Goal: Check status: Check status

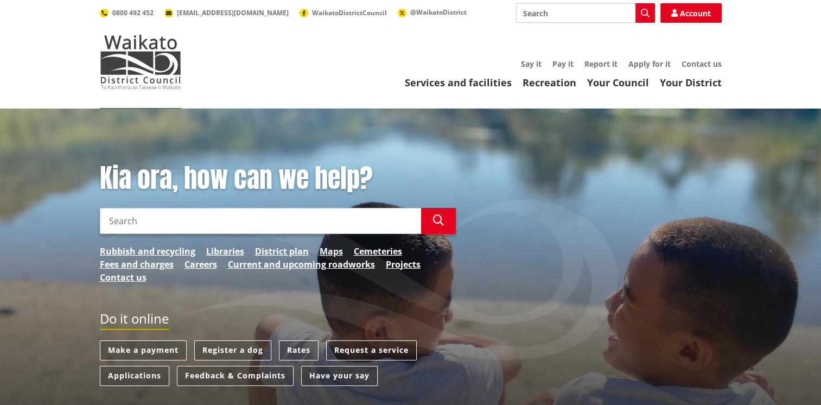
click at [153, 215] on input "Search" at bounding box center [260, 221] width 321 height 26
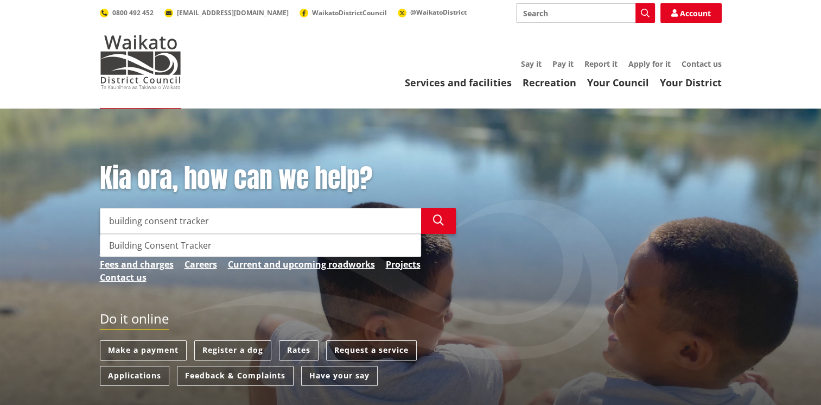
type input "building consent tracker"
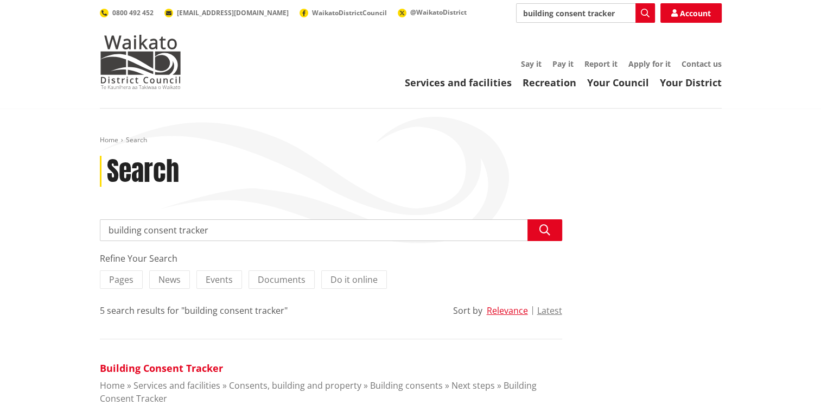
click at [163, 365] on link "Building Consent Tracker" at bounding box center [161, 367] width 123 height 13
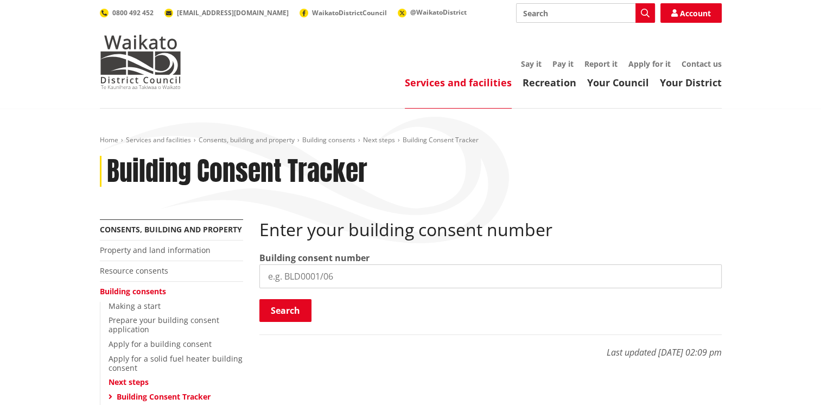
click at [413, 281] on input "search" at bounding box center [490, 276] width 462 height 24
type input "BLD0308/26"
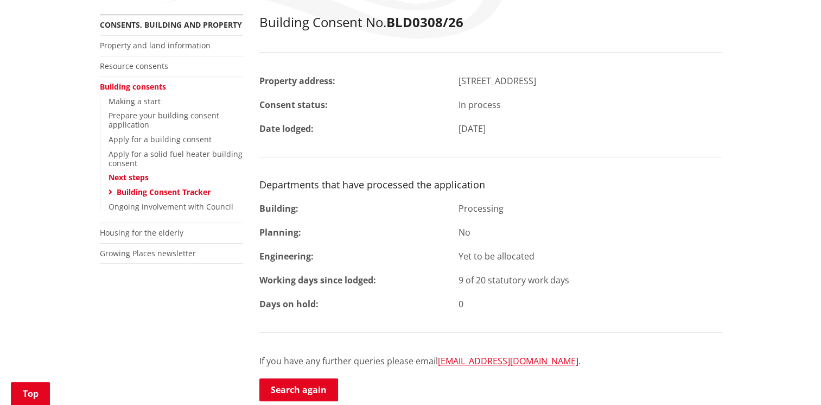
scroll to position [213, 0]
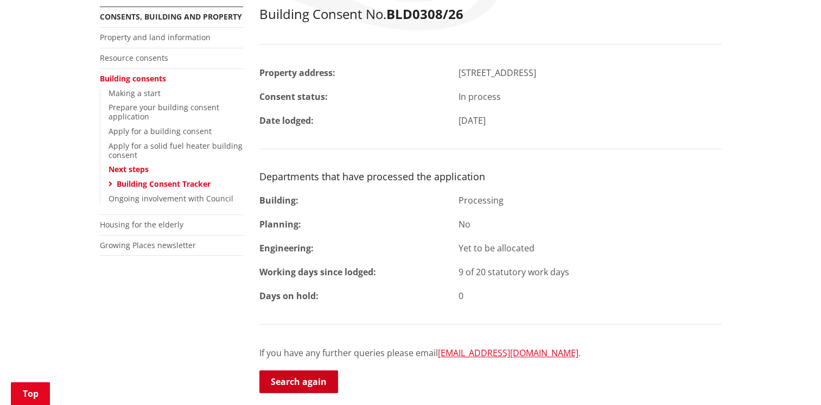
click at [317, 385] on link "Search again" at bounding box center [298, 381] width 79 height 23
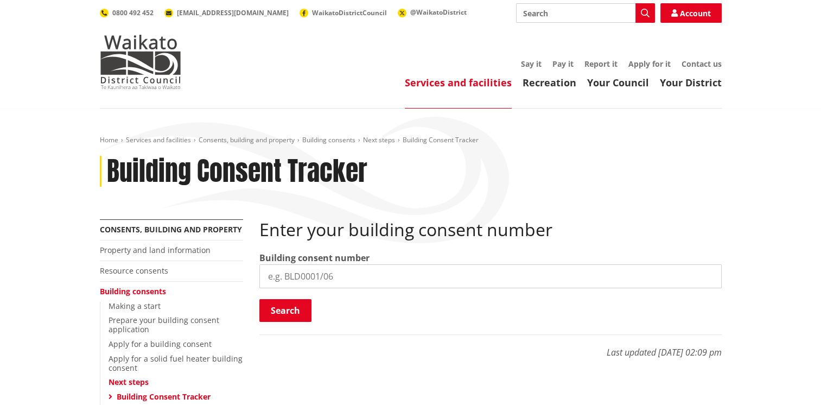
click at [289, 275] on input "search" at bounding box center [490, 276] width 462 height 24
type input "BLD0303/26"
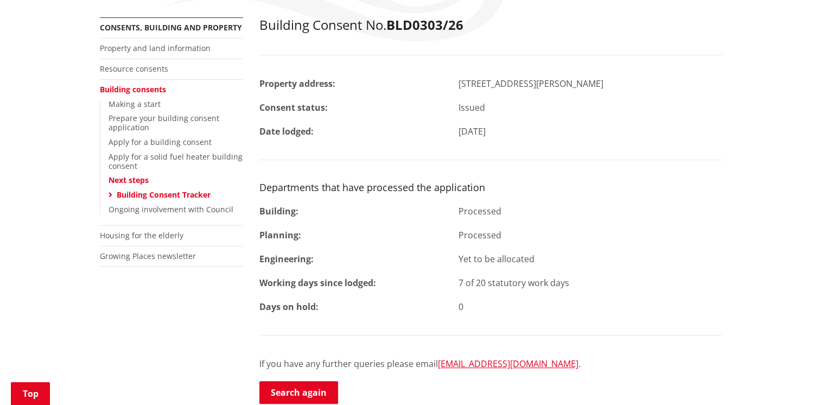
scroll to position [230, 0]
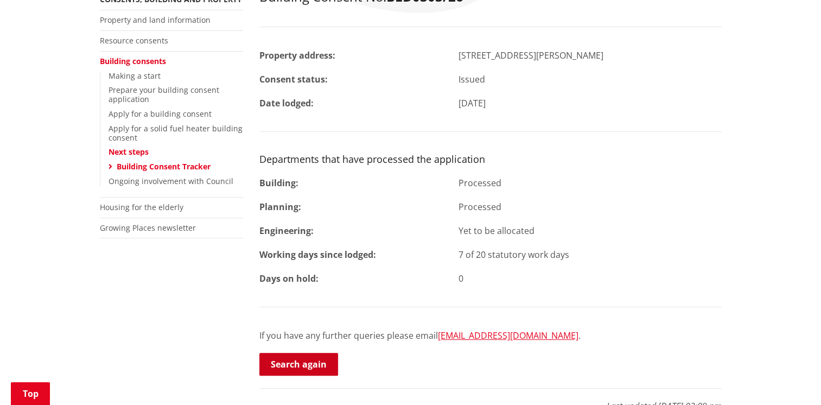
click at [285, 359] on link "Search again" at bounding box center [298, 364] width 79 height 23
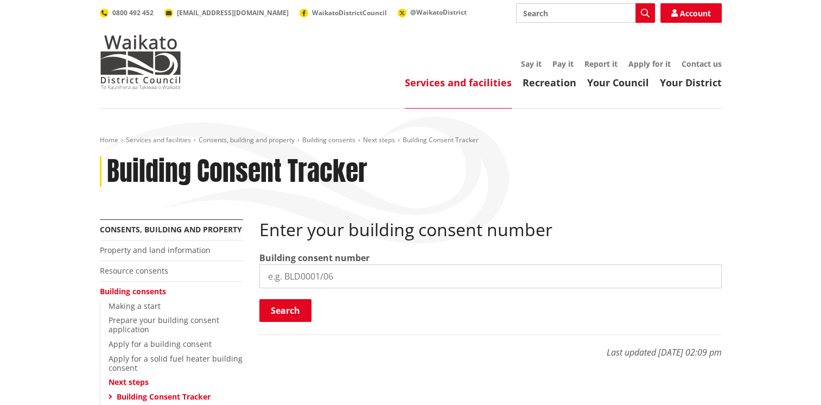
click at [273, 277] on input "search" at bounding box center [490, 276] width 462 height 24
type input "BLD0313/26"
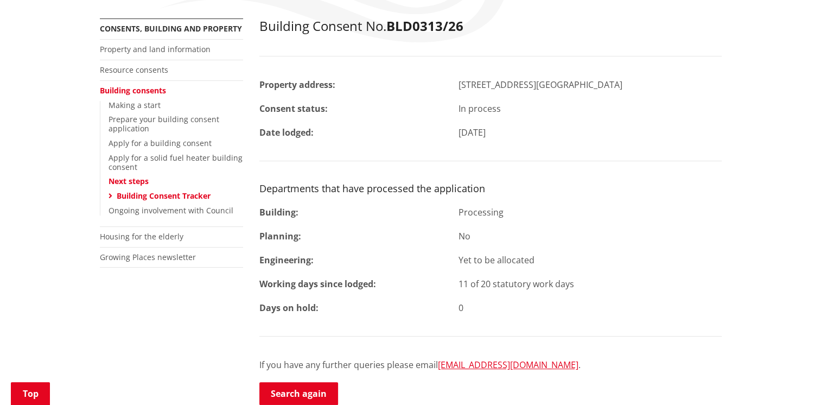
scroll to position [203, 0]
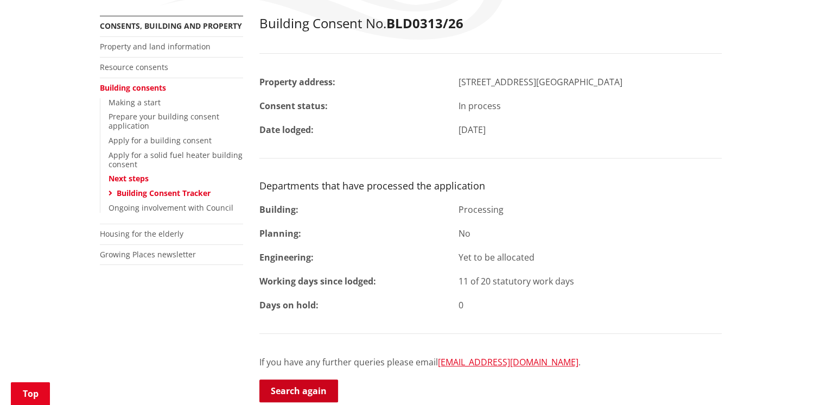
click at [307, 387] on link "Search again" at bounding box center [298, 390] width 79 height 23
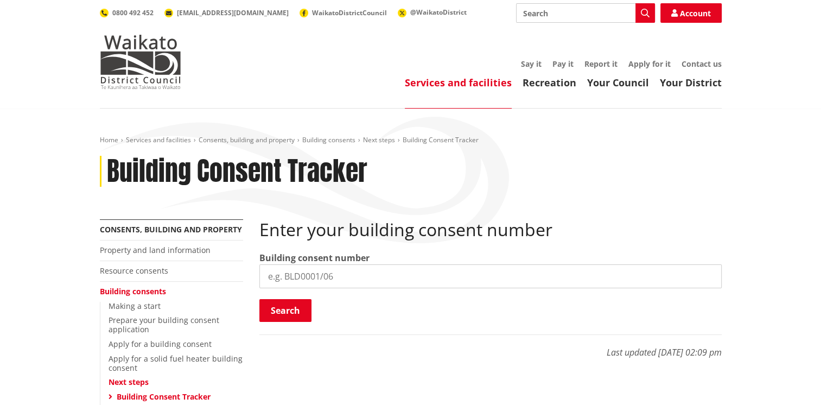
click at [279, 268] on input "search" at bounding box center [490, 276] width 462 height 24
type input "BLD0343/26"
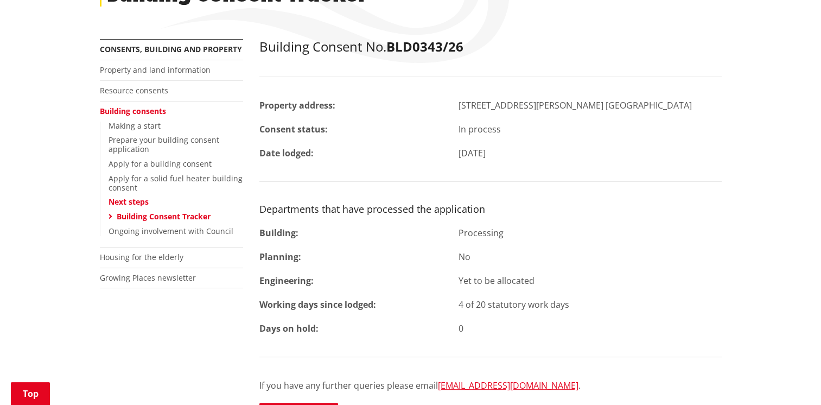
scroll to position [183, 0]
